Goal: Transaction & Acquisition: Book appointment/travel/reservation

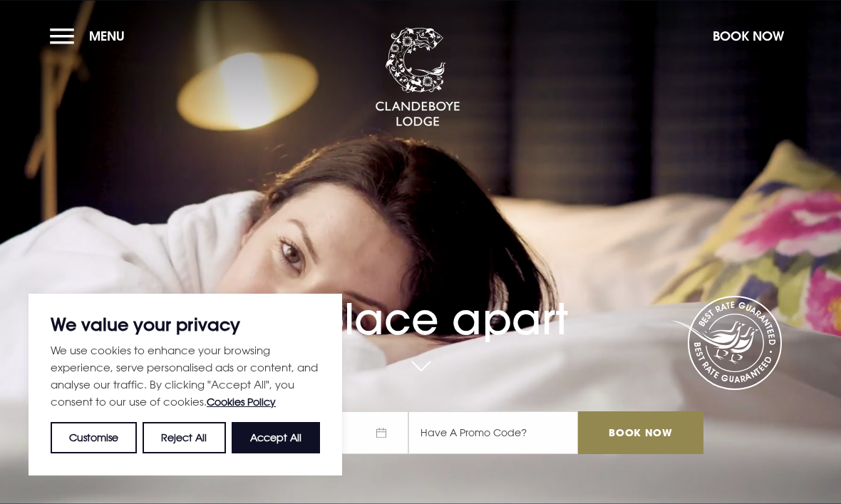
click at [289, 437] on button "Accept All" at bounding box center [276, 437] width 88 height 31
checkbox input "true"
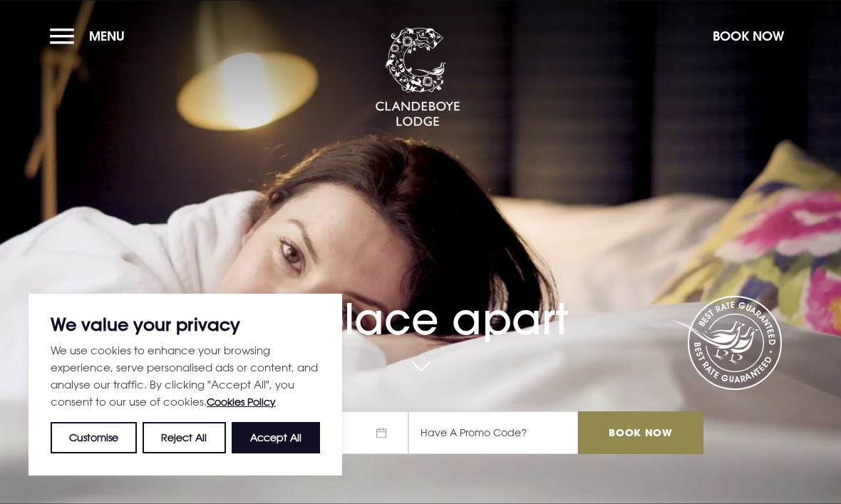
checkbox input "true"
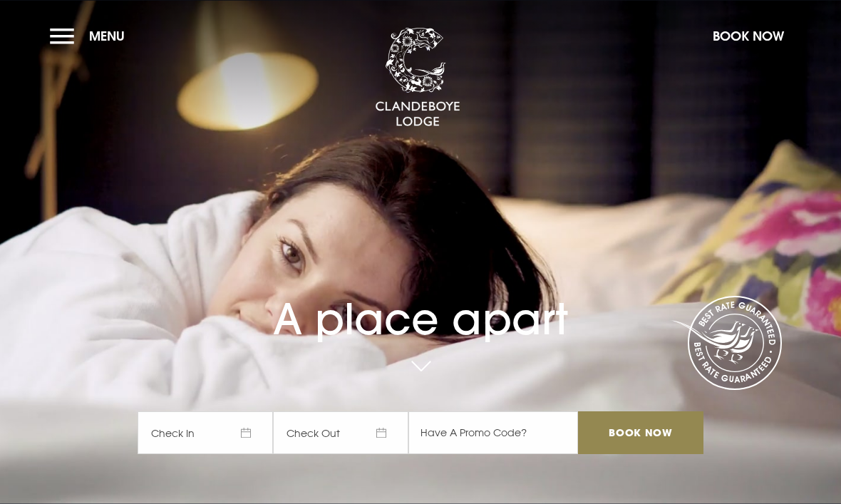
click at [760, 39] on button "Book Now" at bounding box center [749, 36] width 86 height 31
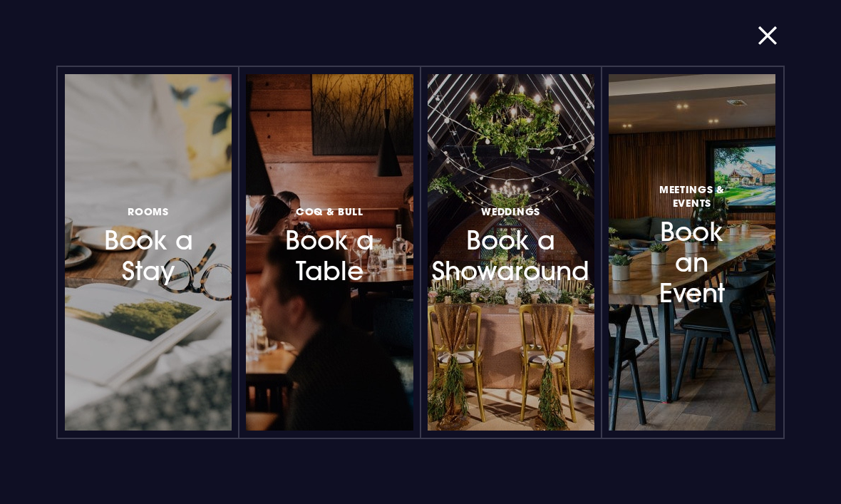
click at [135, 283] on h3 "Rooms Book a Stay" at bounding box center [148, 245] width 97 height 85
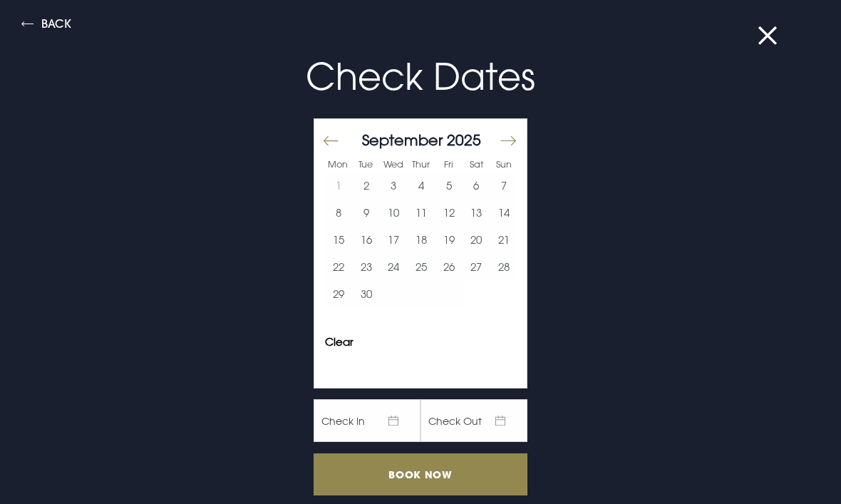
click at [339, 273] on button "22" at bounding box center [339, 266] width 28 height 27
click at [369, 277] on button "23" at bounding box center [367, 266] width 28 height 27
click at [369, 273] on button "23" at bounding box center [367, 266] width 28 height 27
click at [346, 275] on button "22" at bounding box center [339, 266] width 28 height 27
click at [344, 277] on button "22" at bounding box center [339, 266] width 28 height 27
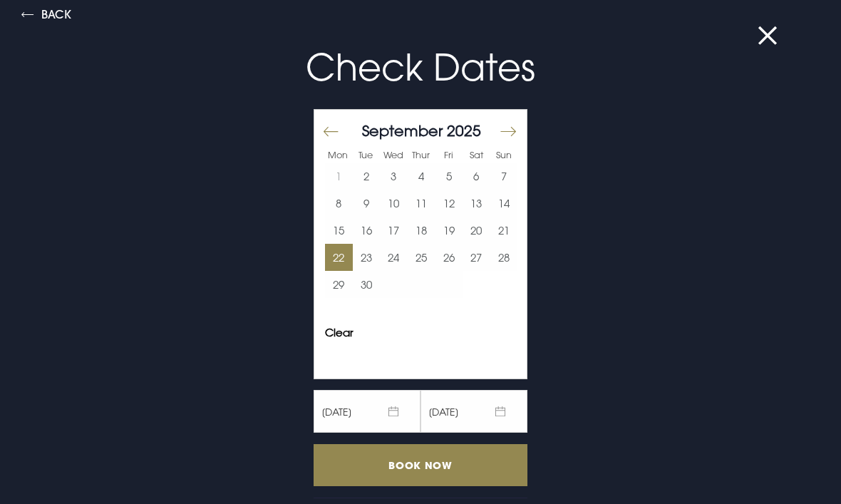
scroll to position [9, 0]
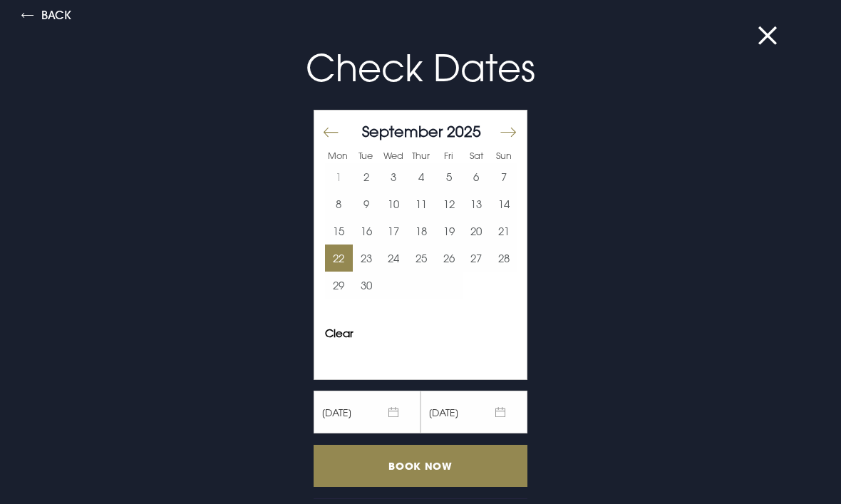
click at [447, 461] on input "Book Now" at bounding box center [421, 466] width 214 height 42
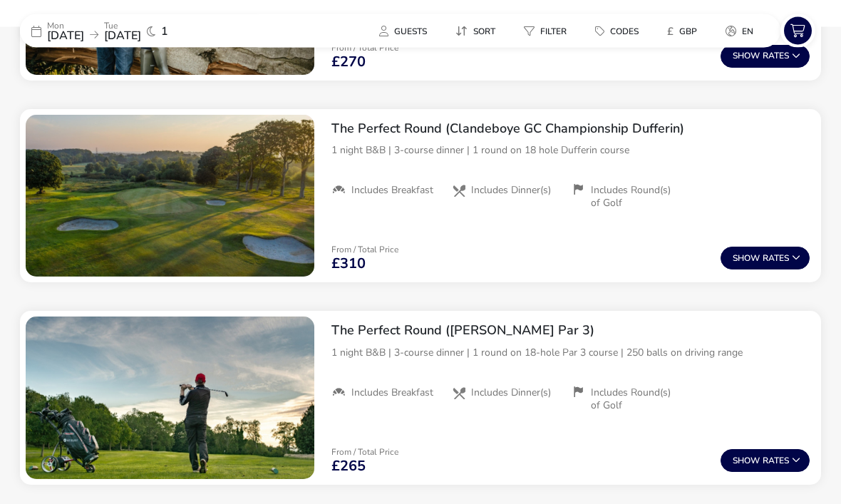
scroll to position [1355, 0]
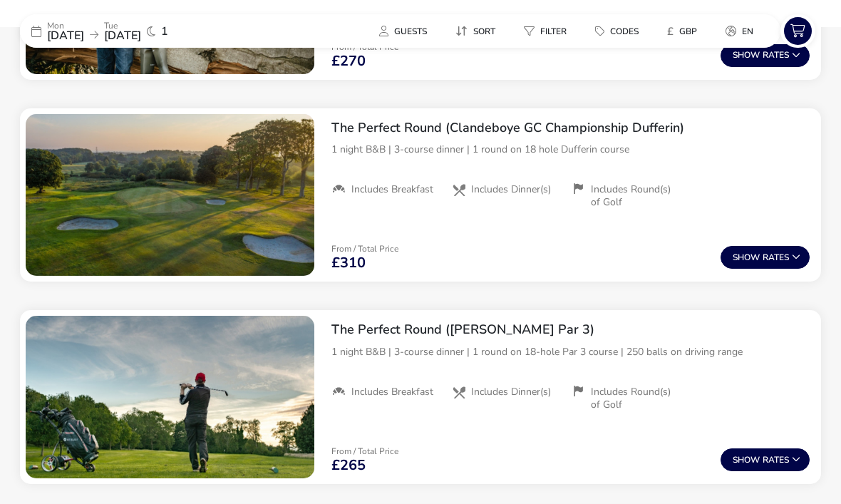
click at [770, 456] on button "Show Rates" at bounding box center [765, 460] width 89 height 23
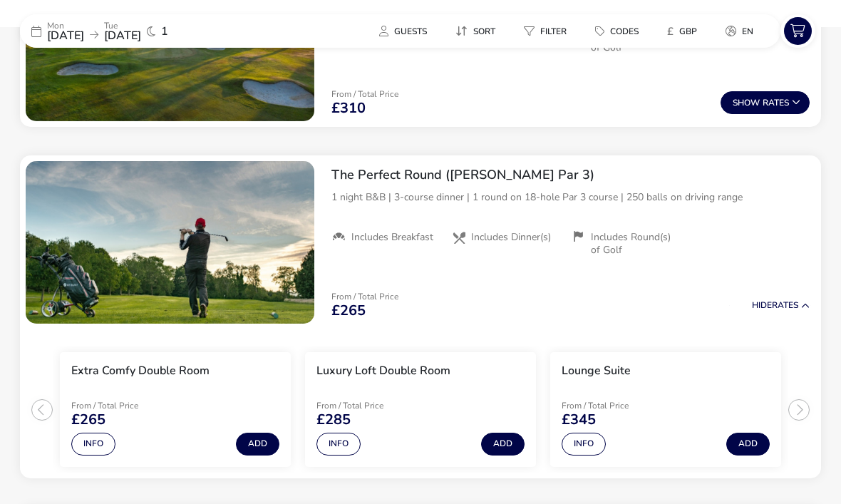
scroll to position [1510, 0]
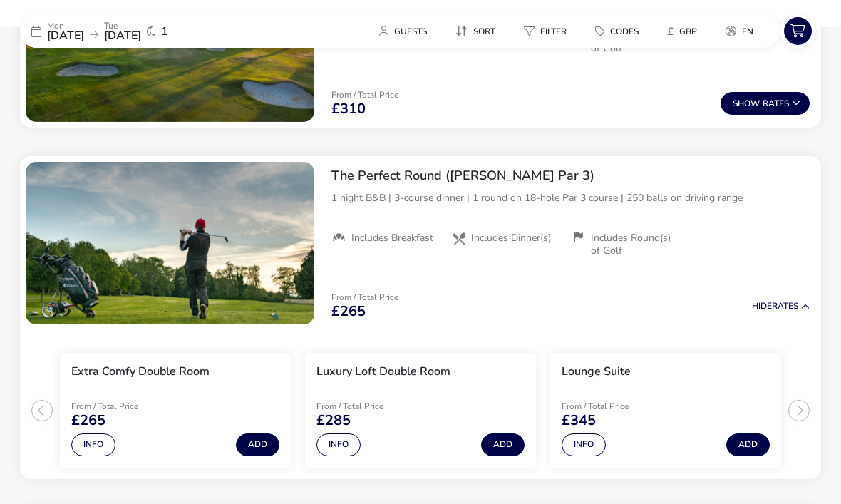
click at [260, 441] on button "Add" at bounding box center [257, 445] width 43 height 23
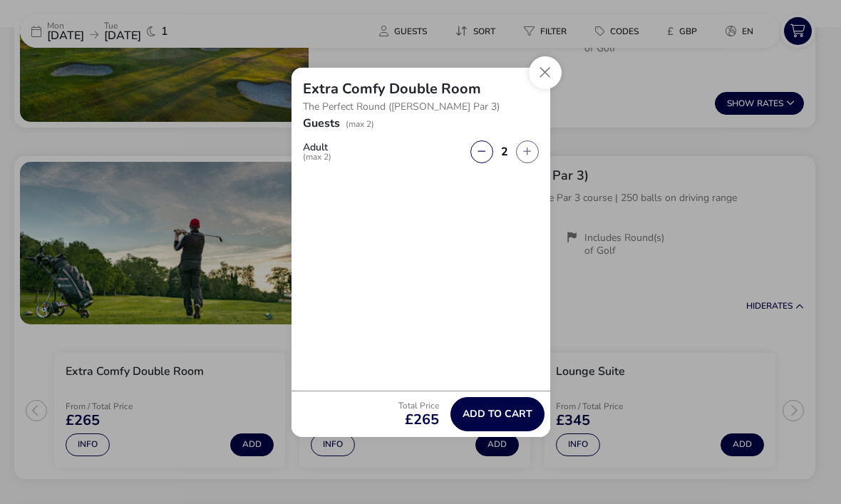
click at [529, 154] on icon "button" at bounding box center [527, 151] width 8 height 9
click at [530, 154] on icon "button" at bounding box center [527, 151] width 8 height 9
click at [508, 415] on span "Add to cart" at bounding box center [498, 414] width 70 height 11
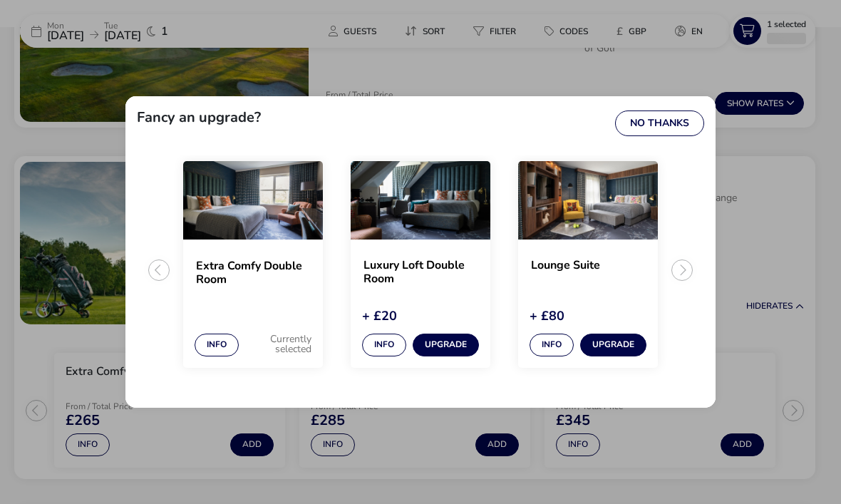
click at [690, 292] on ul "Extra Comfy Double Room Info Currently selected Luxury Loft Double Room + £20 I…" at bounding box center [421, 275] width 568 height 241
click at [695, 267] on ul "Extra Comfy Double Room Info Currently selected Luxury Loft Double Room + £20 I…" at bounding box center [421, 275] width 568 height 241
click at [687, 270] on ul "Extra Comfy Double Room Info Currently selected Luxury Loft Double Room + £20 I…" at bounding box center [421, 275] width 568 height 241
click at [675, 126] on button "No Thanks" at bounding box center [659, 124] width 89 height 26
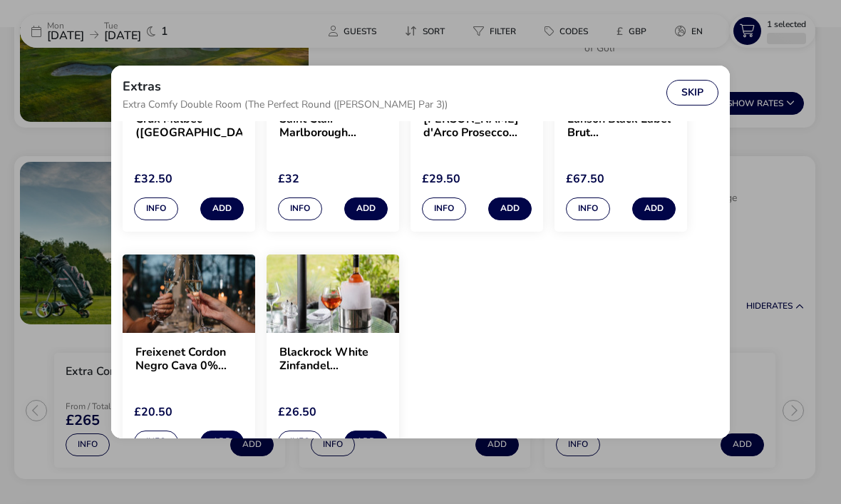
scroll to position [659, 0]
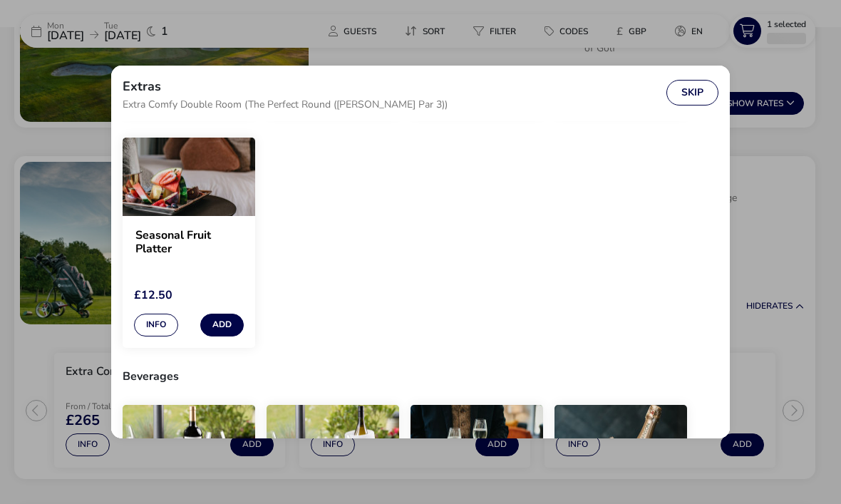
click at [692, 80] on button "Skip" at bounding box center [693, 93] width 52 height 26
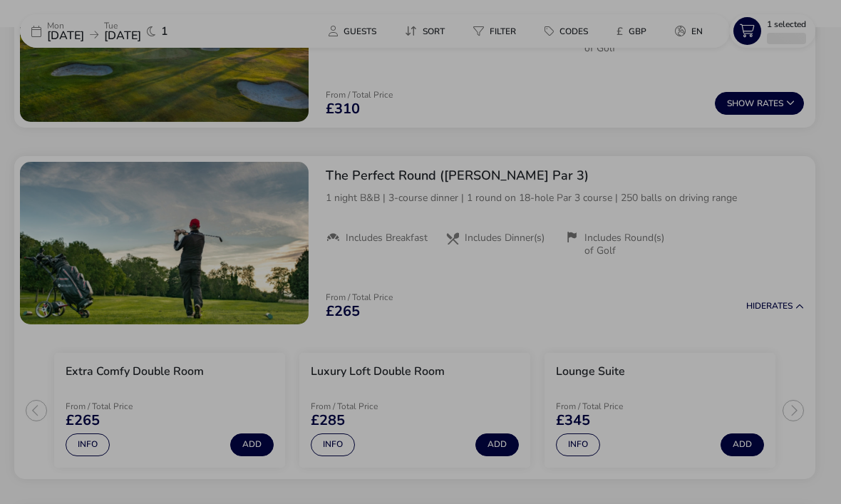
scroll to position [205, 0]
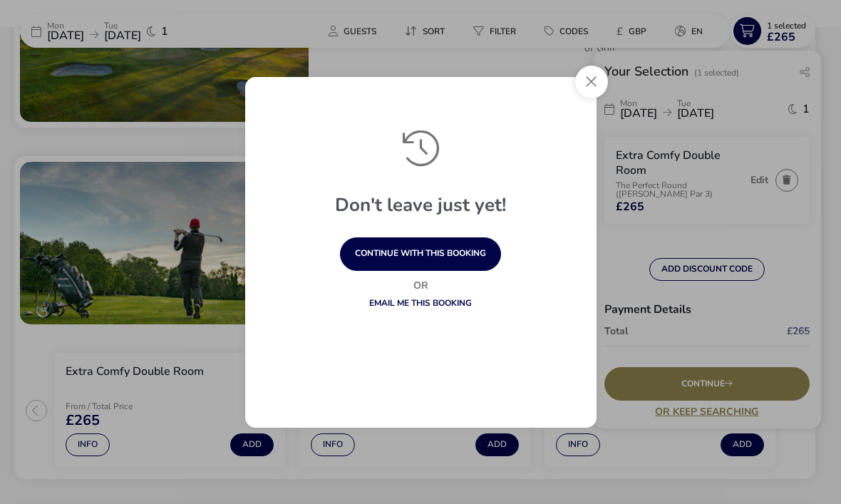
click at [471, 252] on button "continue with this booking" at bounding box center [420, 254] width 161 height 34
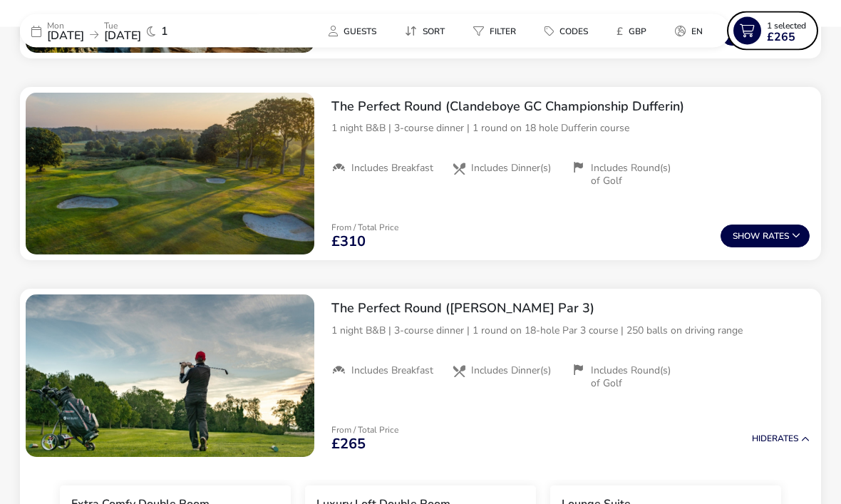
scroll to position [1377, 0]
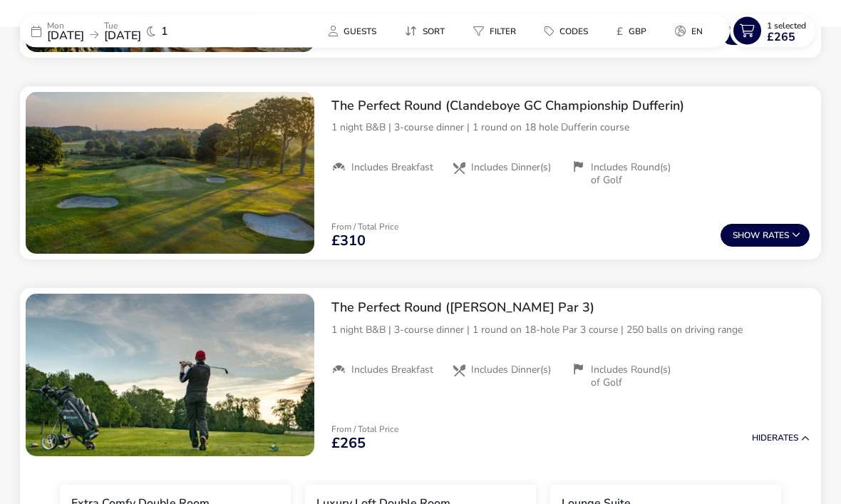
click at [785, 33] on span "£265" at bounding box center [781, 36] width 29 height 11
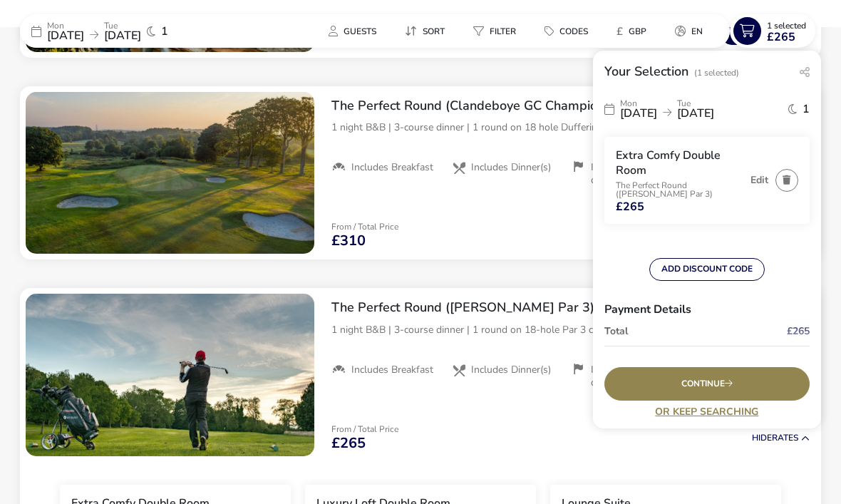
click at [789, 177] on icon "button" at bounding box center [787, 179] width 8 height 9
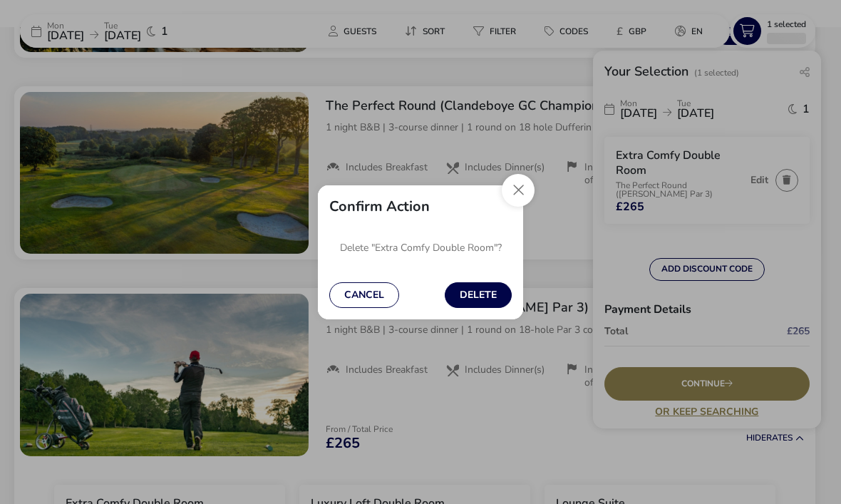
click at [486, 308] on button "Delete" at bounding box center [478, 295] width 67 height 26
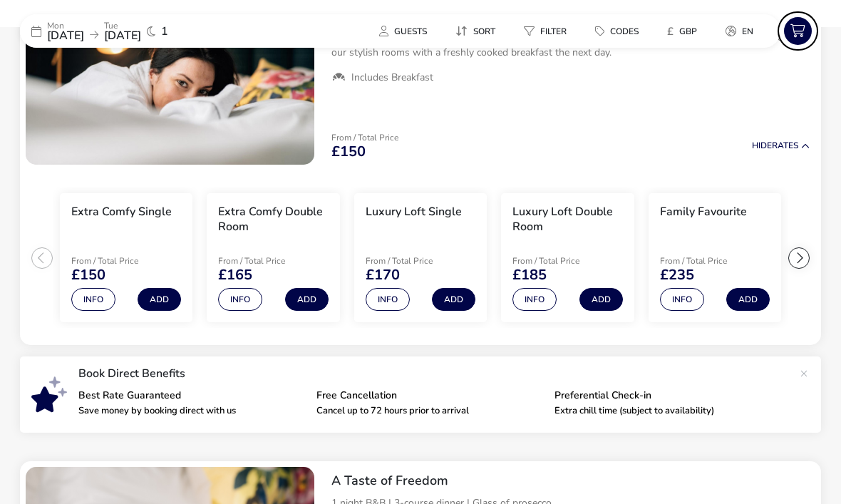
scroll to position [189, 0]
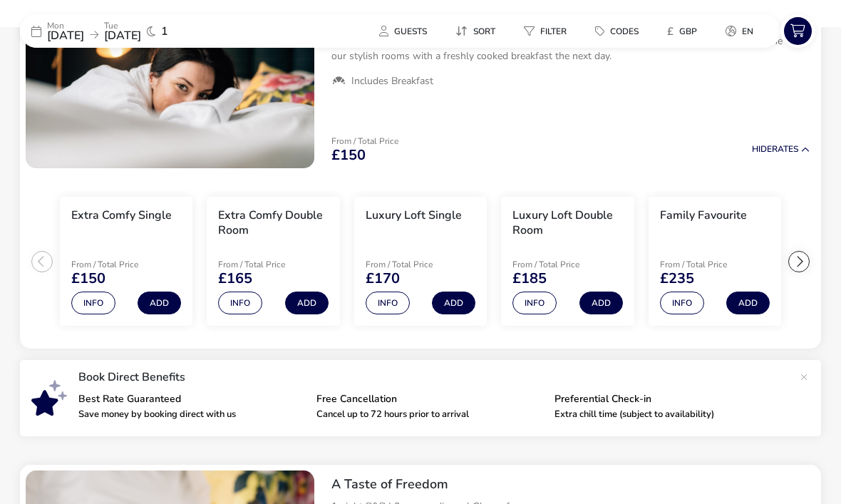
click at [688, 302] on button "Info" at bounding box center [682, 303] width 44 height 23
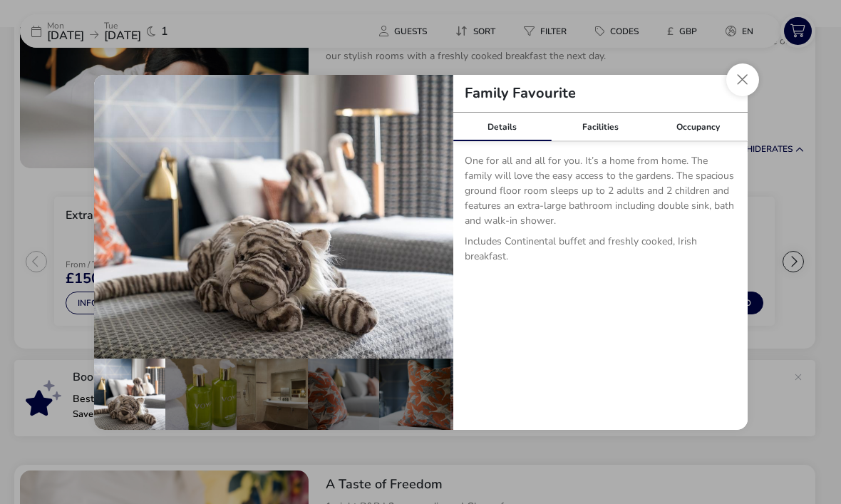
click at [613, 141] on div "Facilities" at bounding box center [600, 127] width 98 height 29
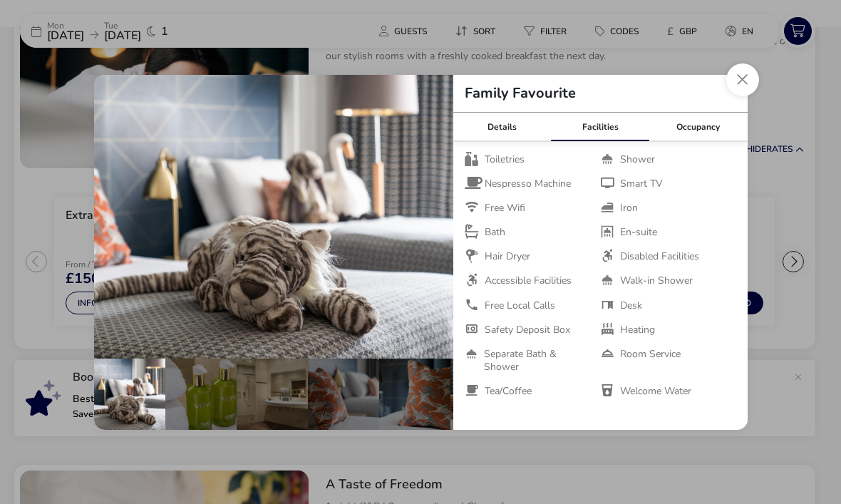
click at [701, 141] on div "Occupancy" at bounding box center [699, 127] width 98 height 29
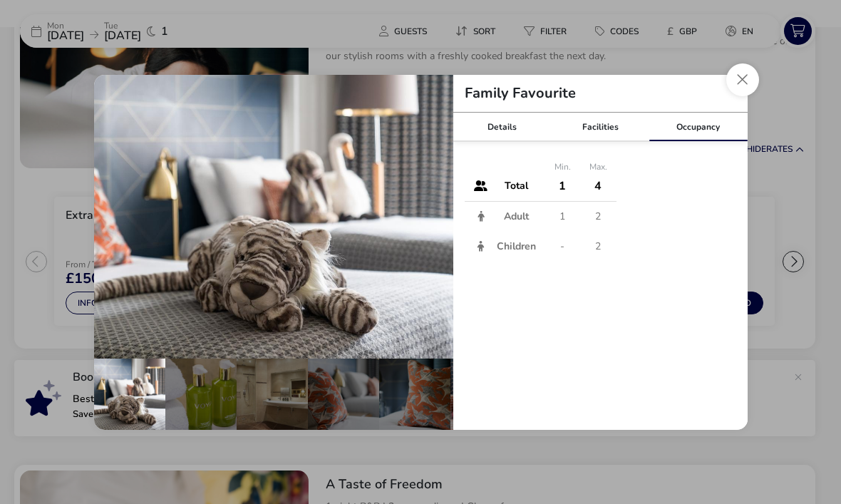
click at [511, 141] on div "Details" at bounding box center [503, 127] width 98 height 29
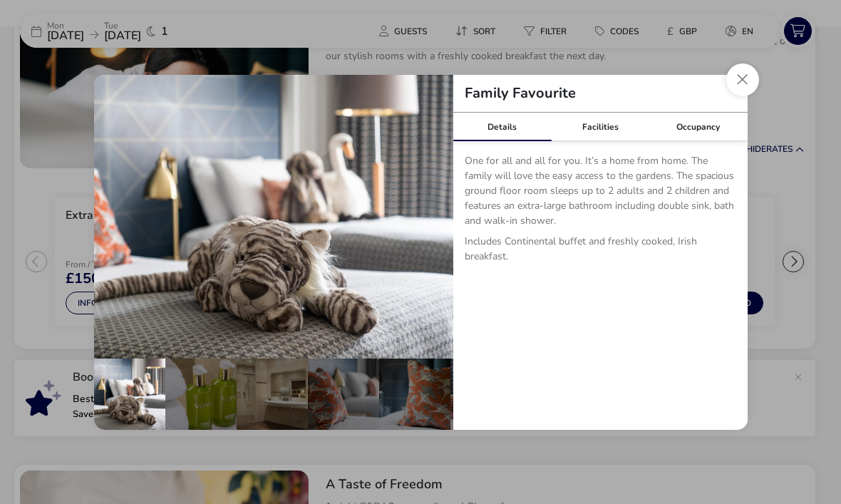
click at [754, 96] on button "Close dialog" at bounding box center [743, 79] width 33 height 33
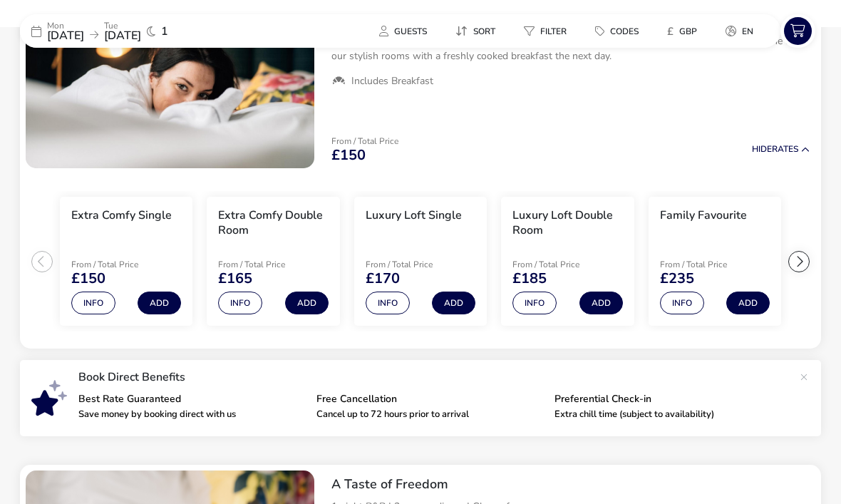
click at [751, 299] on button "Add" at bounding box center [748, 303] width 43 height 23
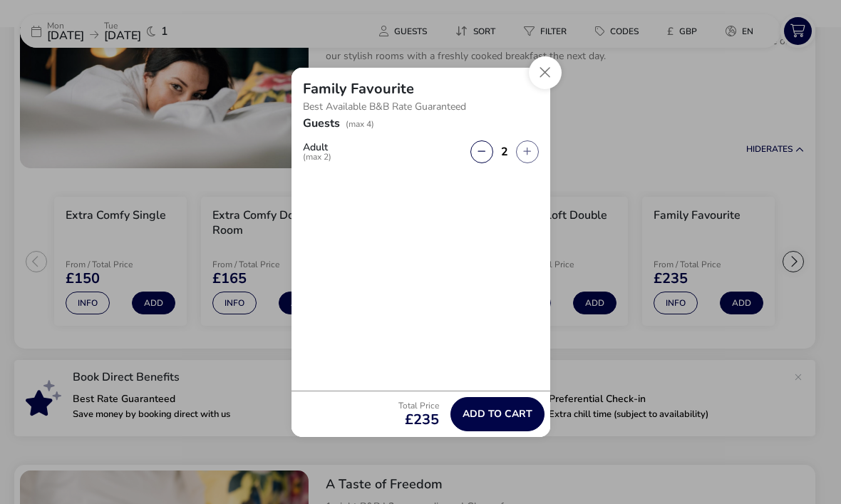
click at [516, 419] on span "Add to cart" at bounding box center [498, 414] width 70 height 11
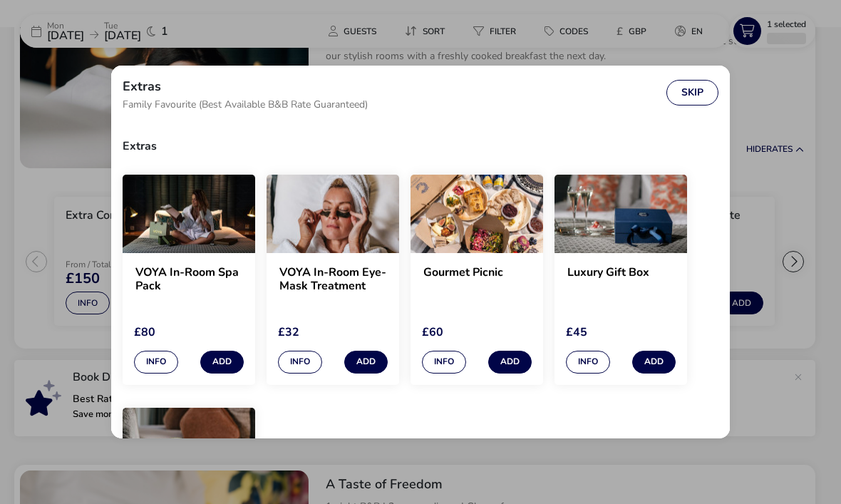
click at [701, 96] on button "Skip" at bounding box center [693, 93] width 52 height 26
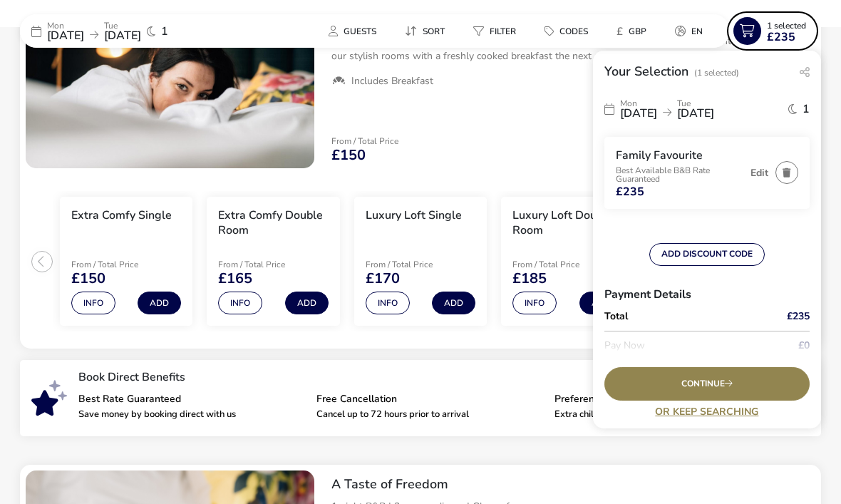
click at [722, 417] on link "Or Keep Searching" at bounding box center [707, 411] width 205 height 11
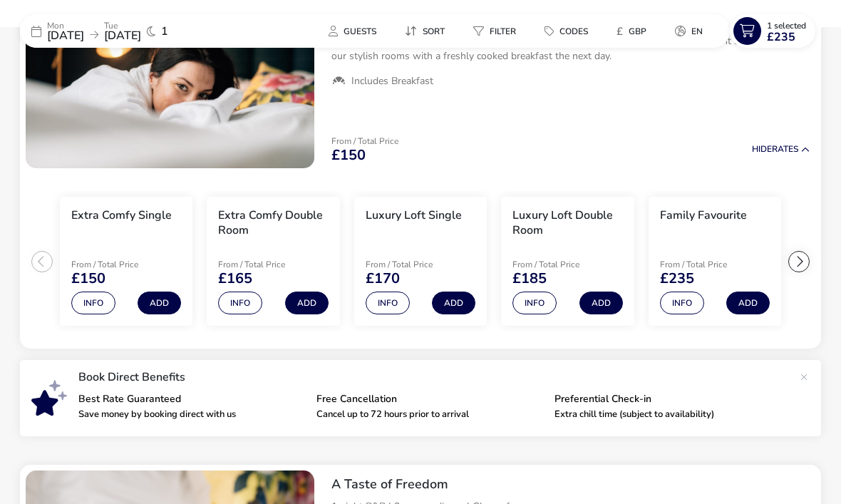
click at [750, 301] on button "Add" at bounding box center [748, 303] width 43 height 23
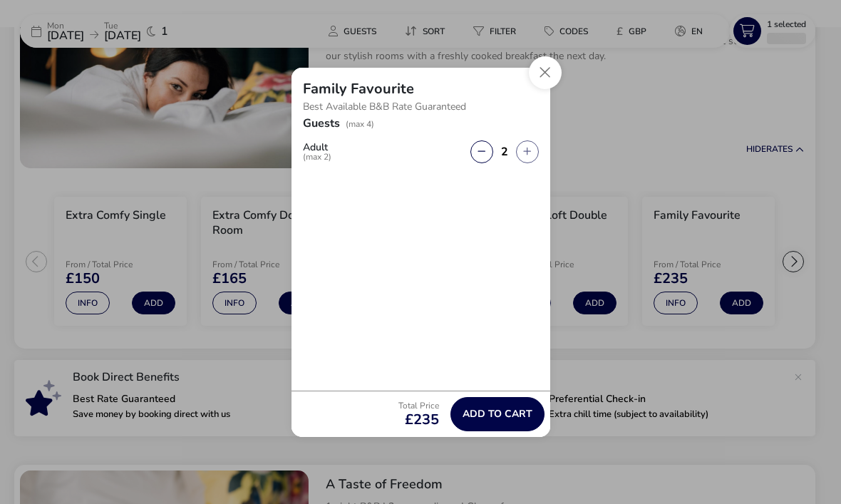
click at [511, 419] on span "Add to cart" at bounding box center [498, 414] width 70 height 11
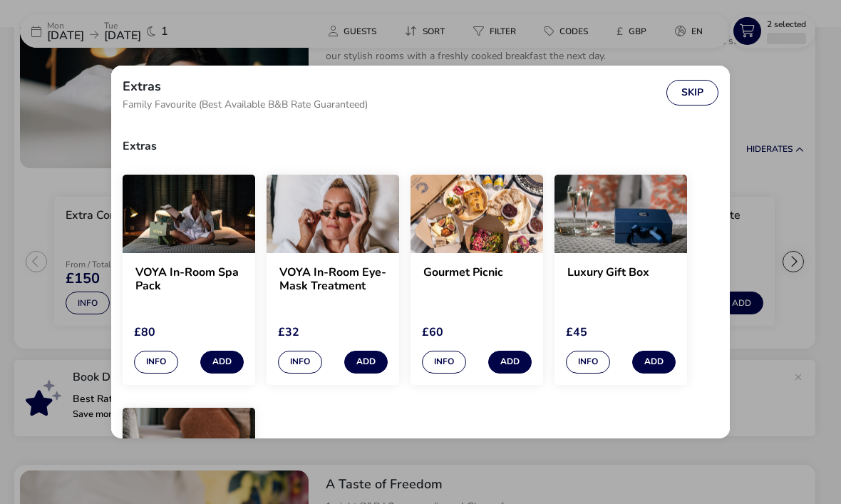
click at [704, 99] on button "Skip" at bounding box center [693, 93] width 52 height 26
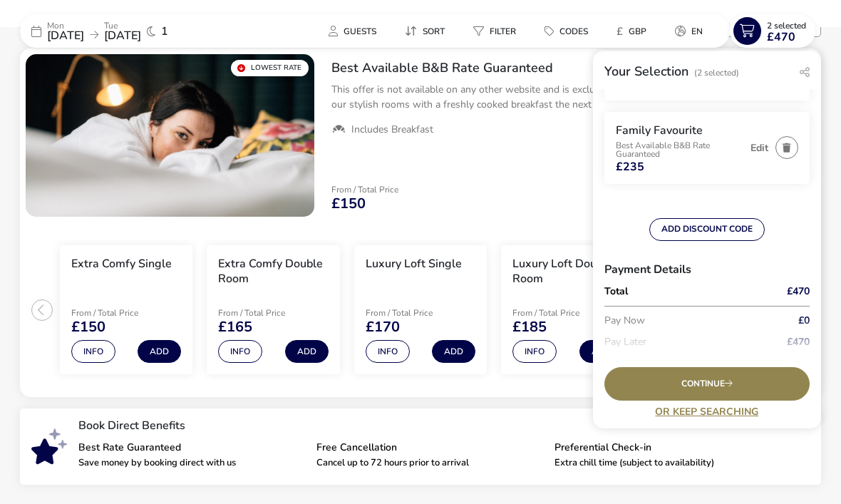
scroll to position [0, 0]
